Goal: Task Accomplishment & Management: Manage account settings

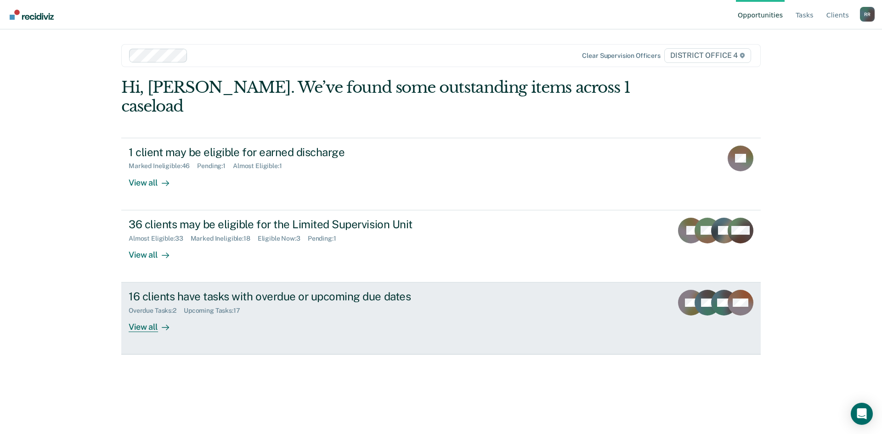
click at [144, 315] on div "View all" at bounding box center [154, 324] width 51 height 18
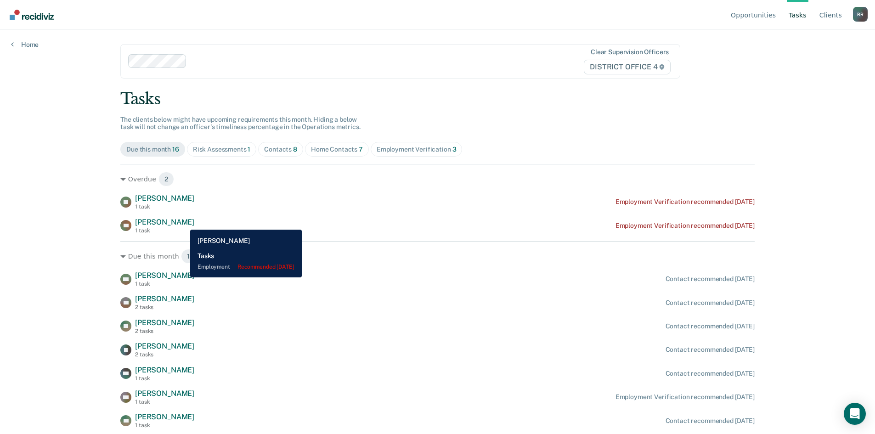
click at [183, 222] on span "[PERSON_NAME]" at bounding box center [164, 222] width 59 height 9
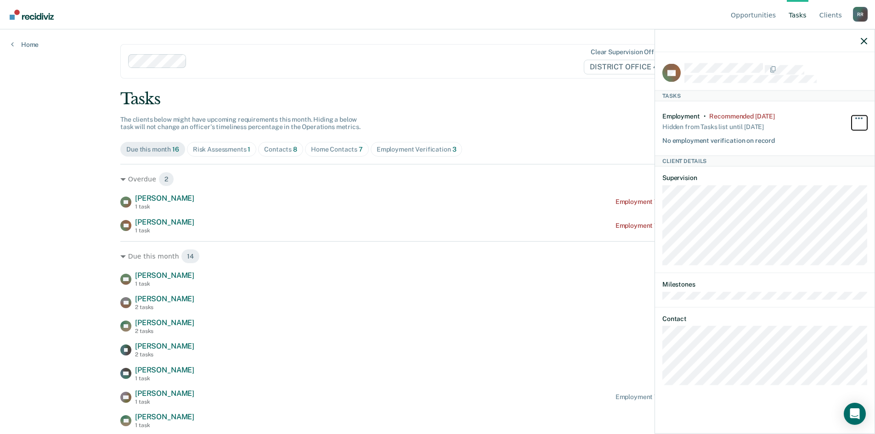
click at [863, 115] on button "button" at bounding box center [860, 122] width 16 height 15
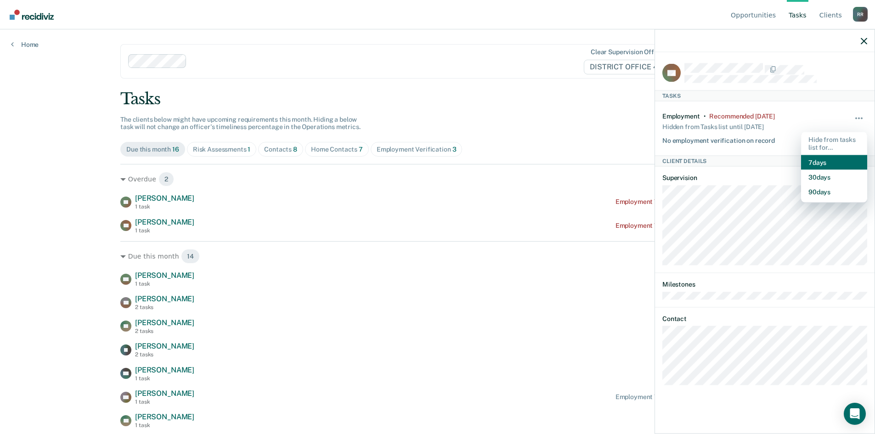
click at [824, 158] on button "7 days" at bounding box center [834, 162] width 66 height 15
